Goal: Check status

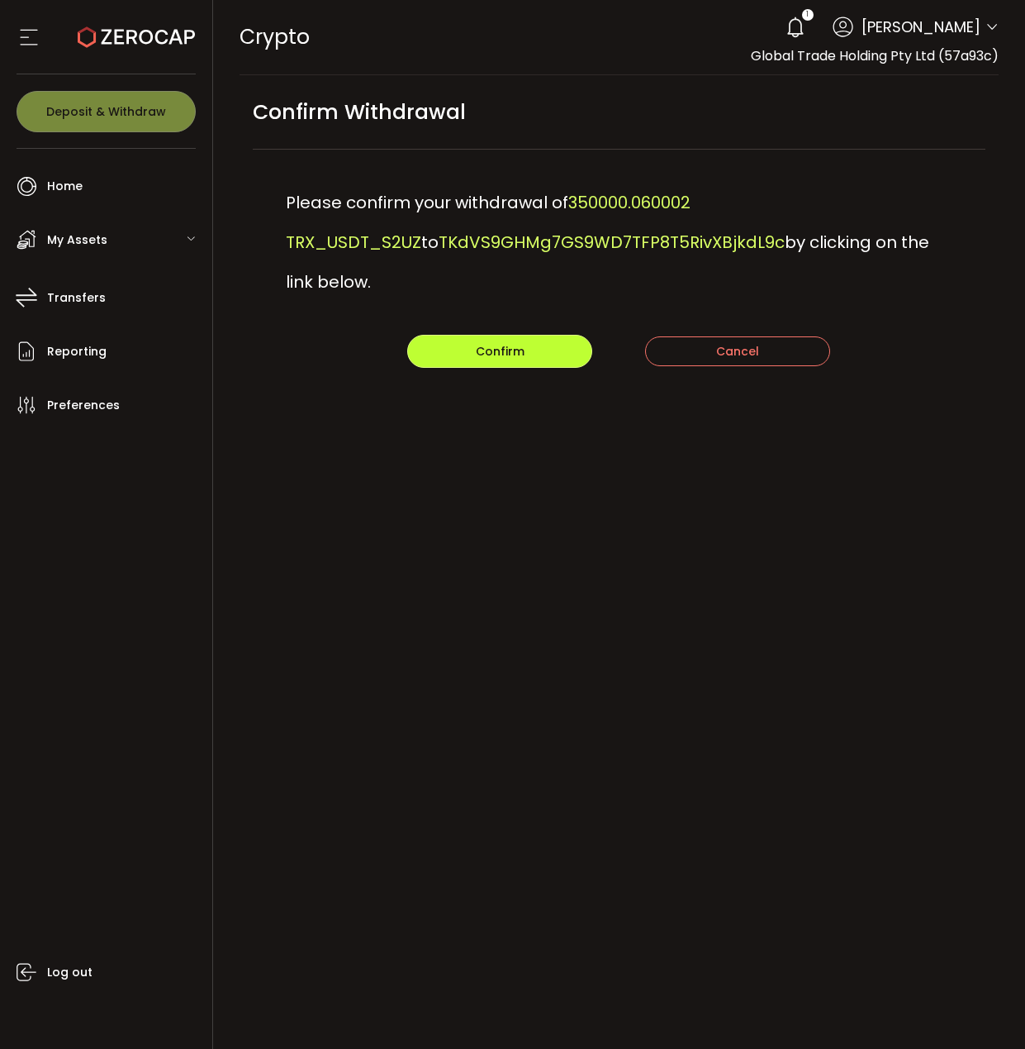
click at [542, 335] on button "Confirm" at bounding box center [499, 351] width 185 height 33
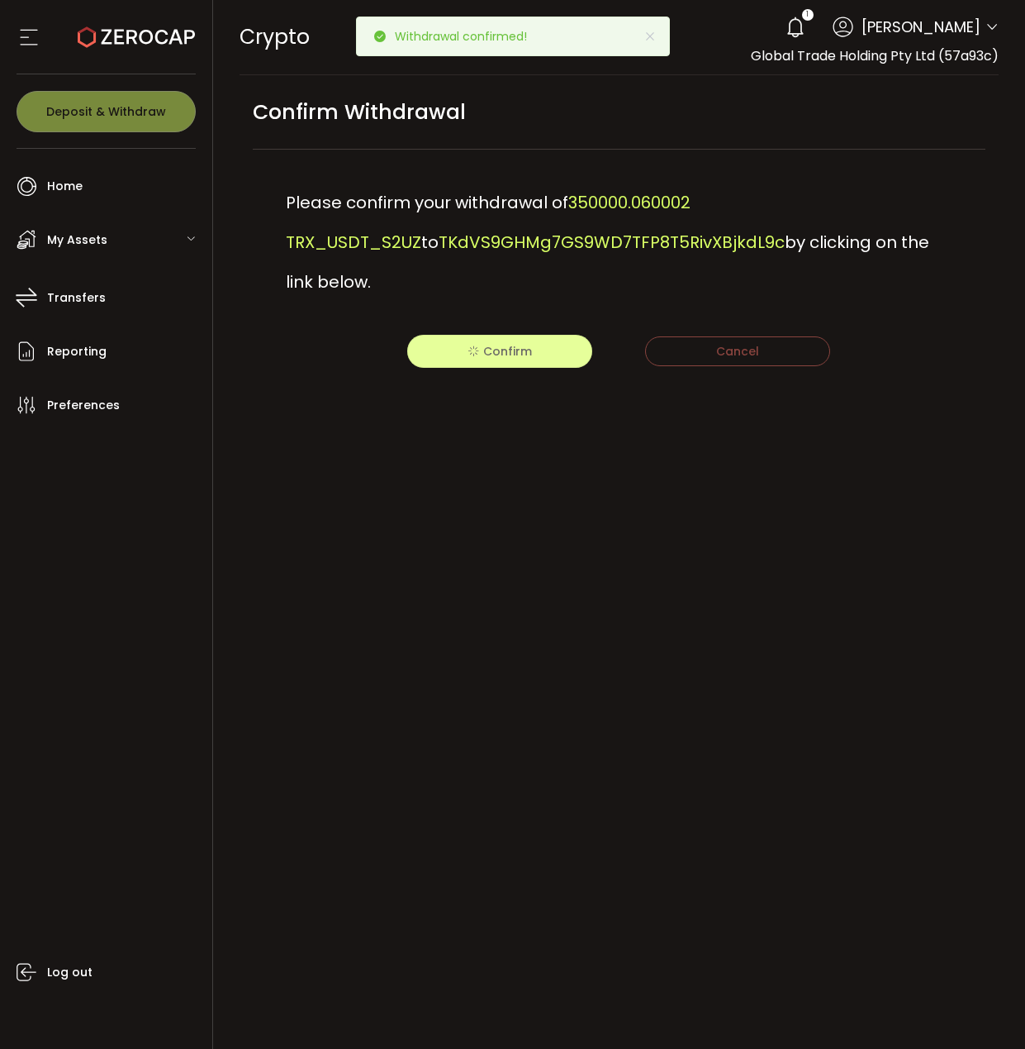
click at [819, 550] on div "PDF is being processed and will download to your computer CRYPTO Buy Power $0.0…" at bounding box center [619, 524] width 813 height 1049
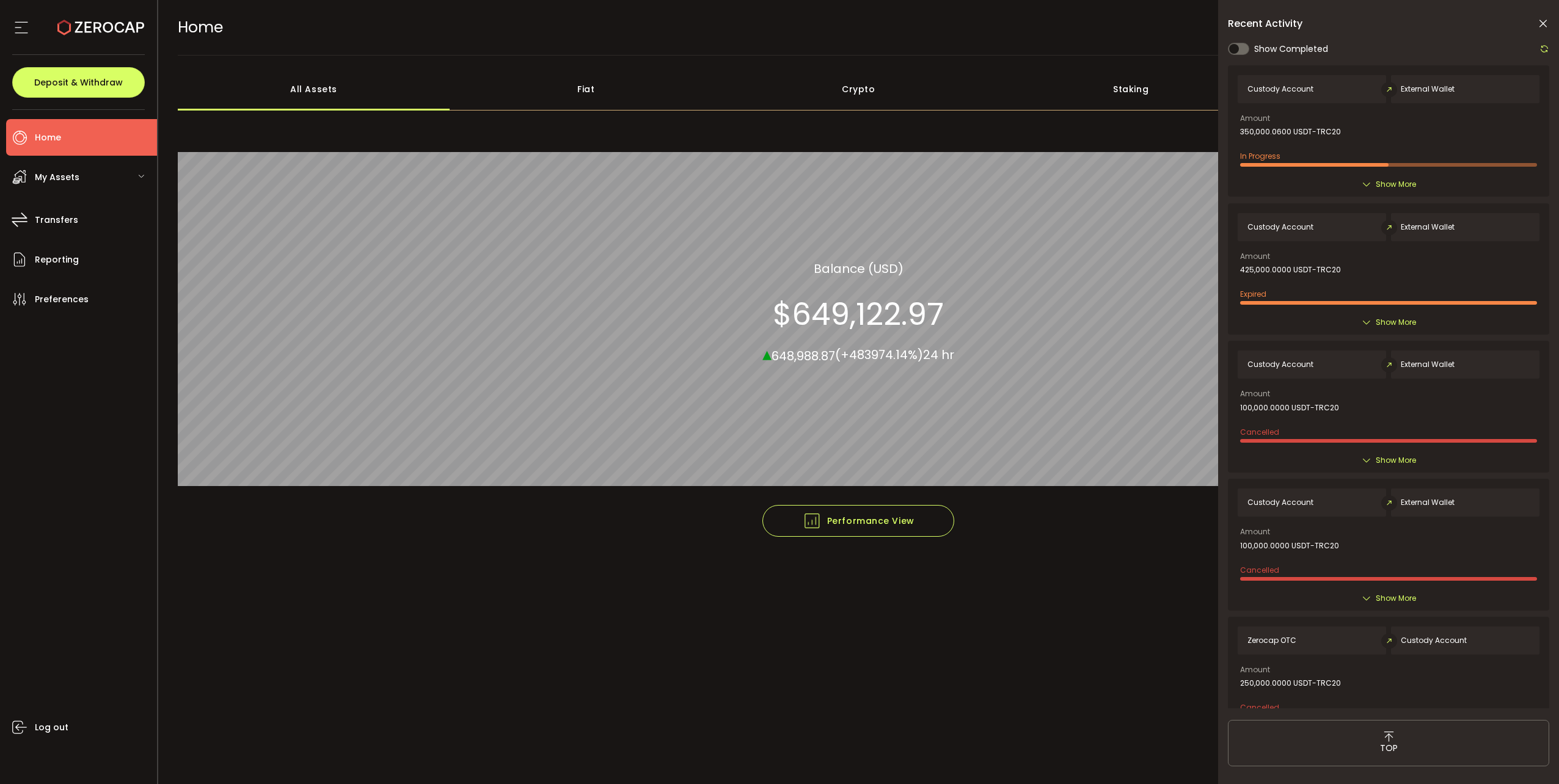
click at [758, 19] on div "Recent Activity" at bounding box center [1388, 24] width 322 height 13
click at [758, 19] on icon at bounding box center [1543, 24] width 13 height 13
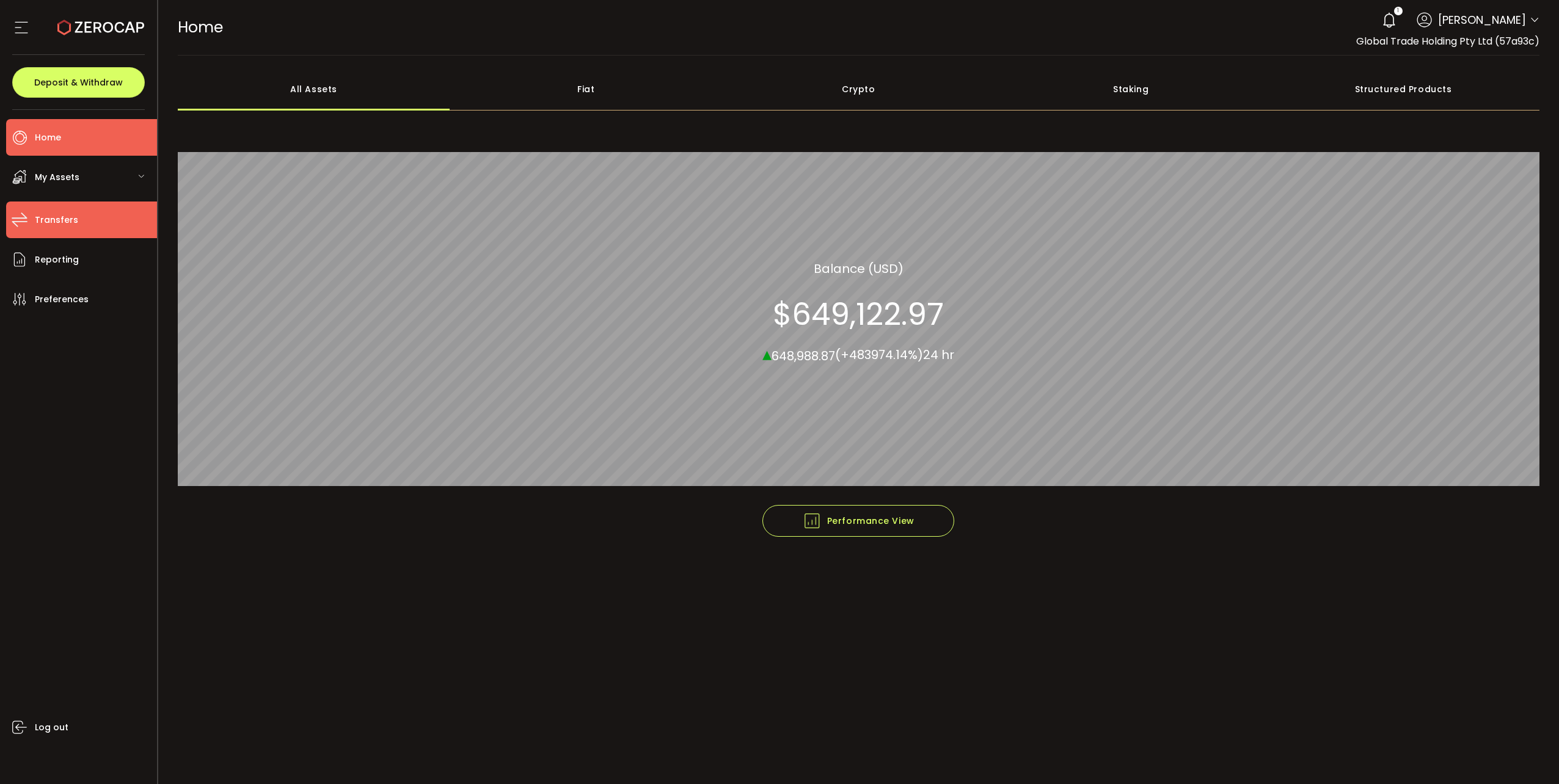
click at [64, 222] on span "Transfers" at bounding box center [56, 220] width 44 height 18
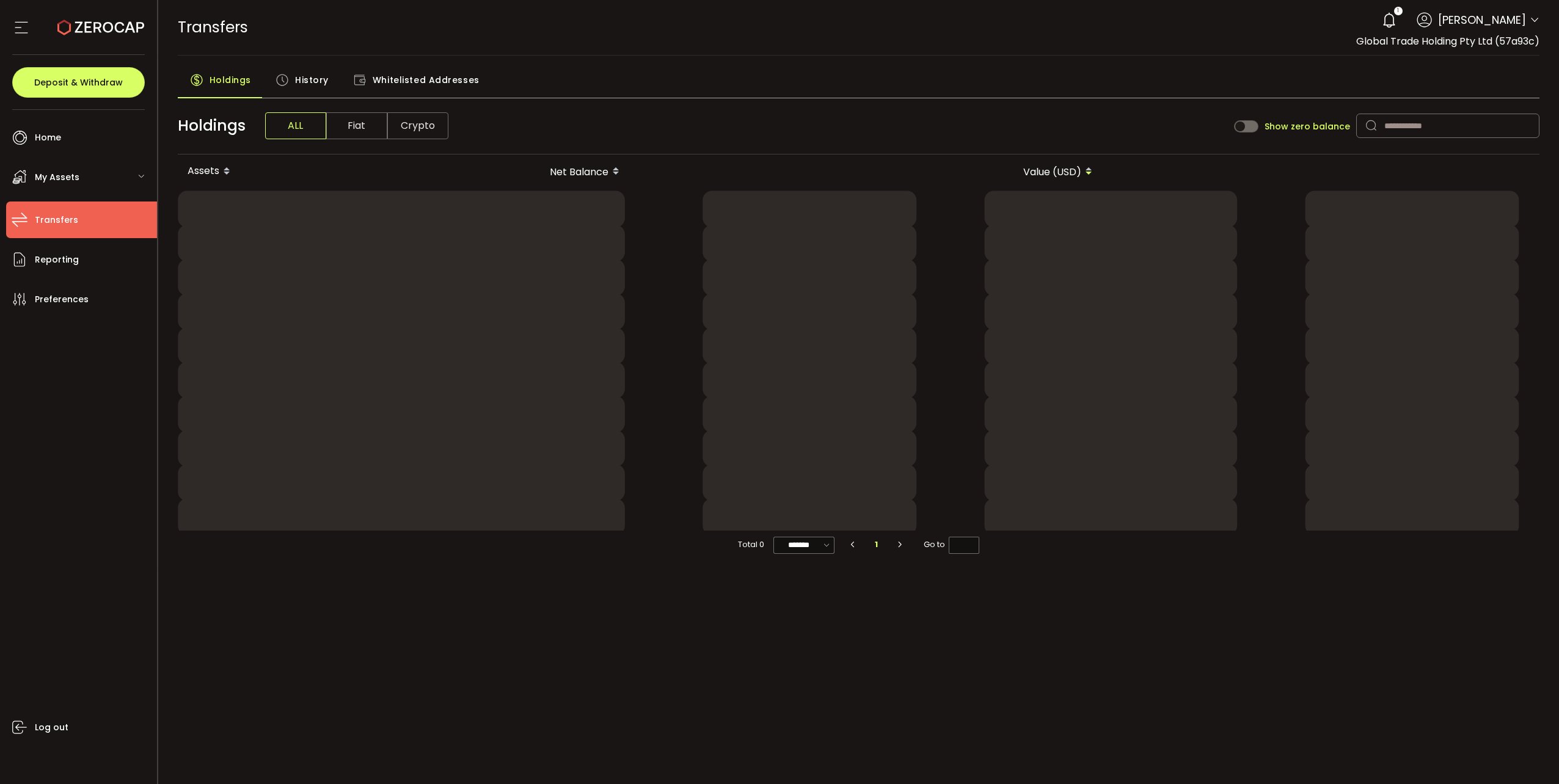
click at [314, 82] on span "History" at bounding box center [311, 80] width 33 height 24
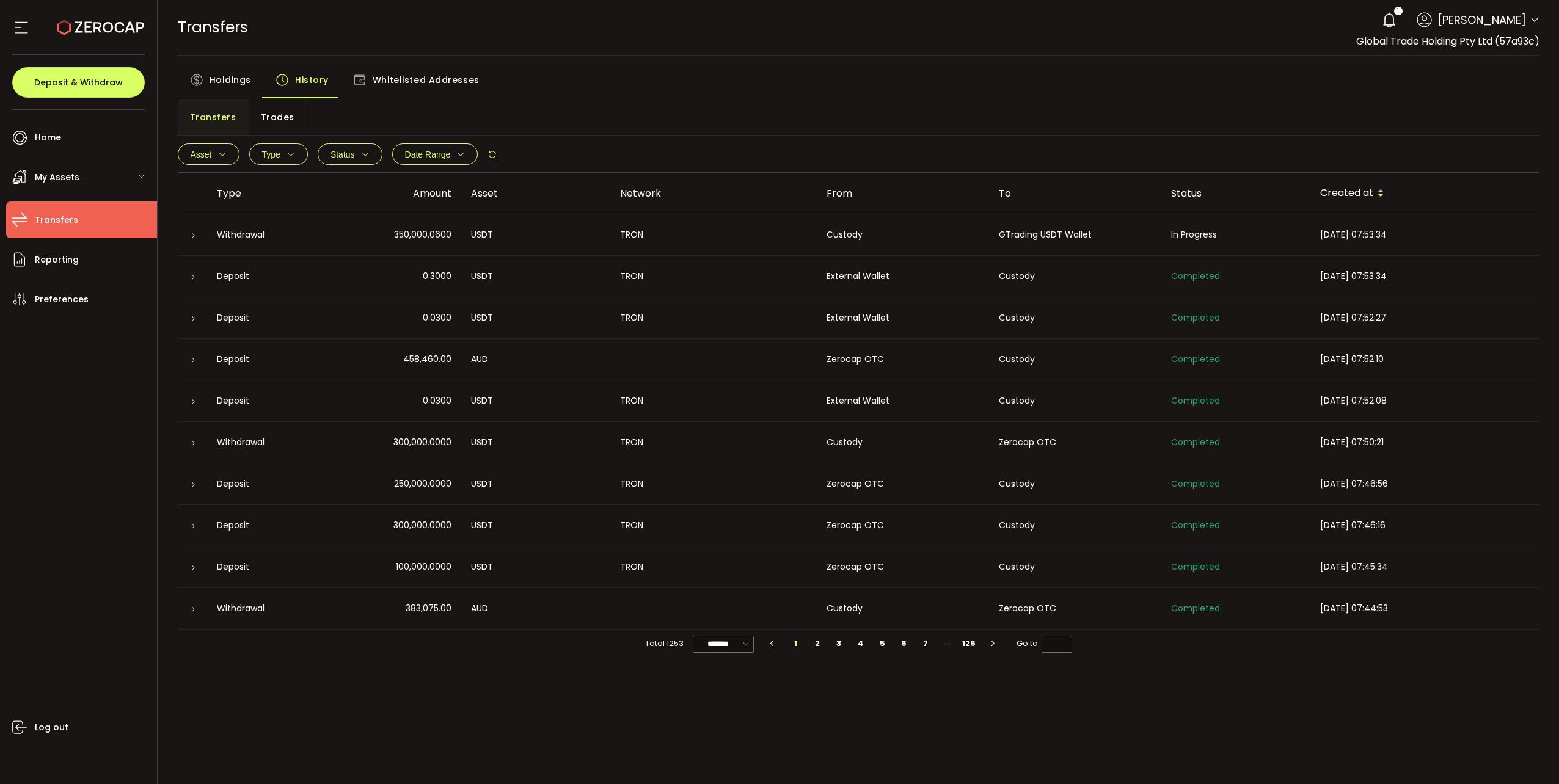
click at [311, 82] on span "History" at bounding box center [311, 80] width 33 height 24
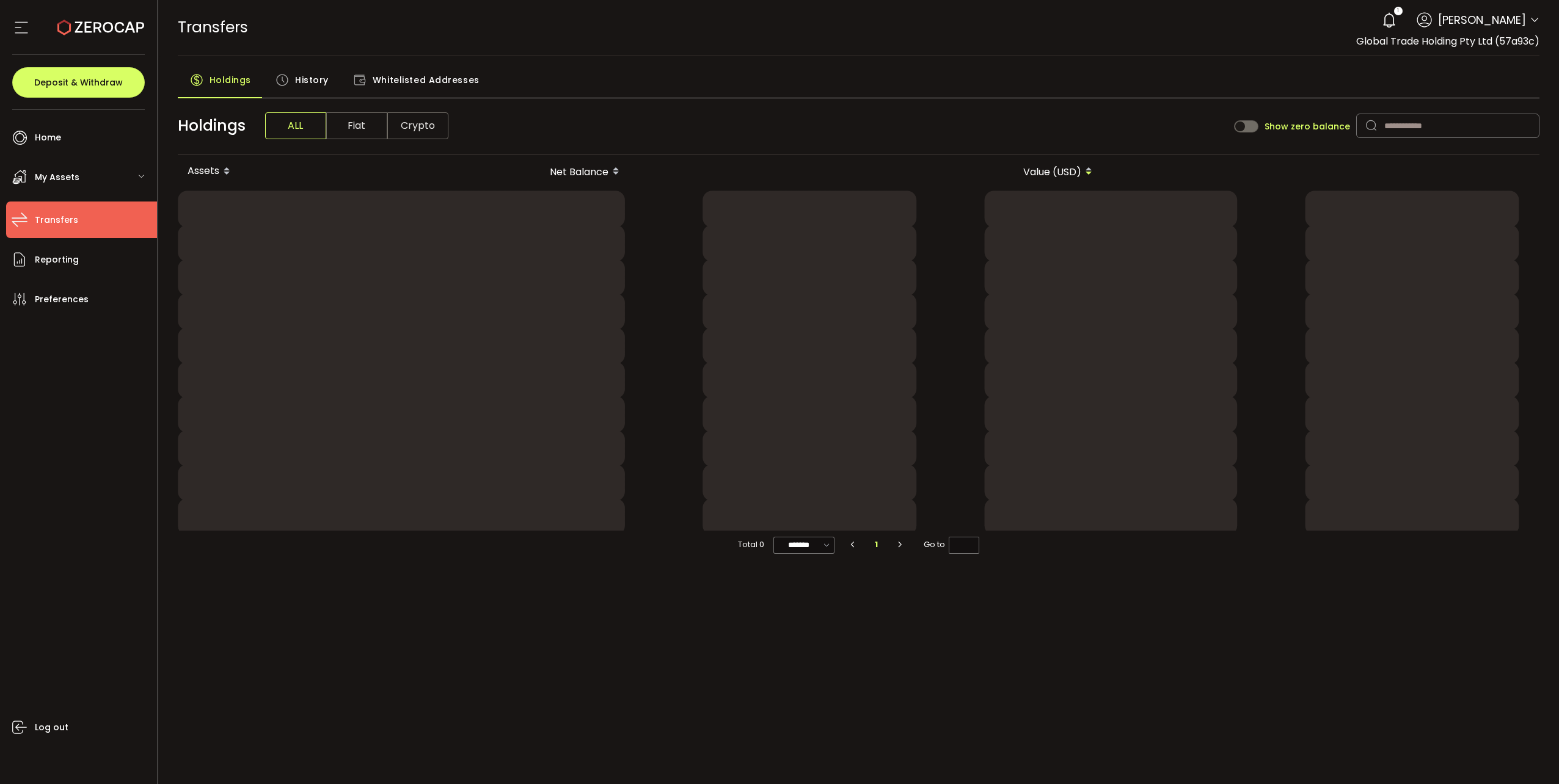
click at [79, 26] on use at bounding box center [101, 27] width 86 height 16
